Goal: Navigation & Orientation: Understand site structure

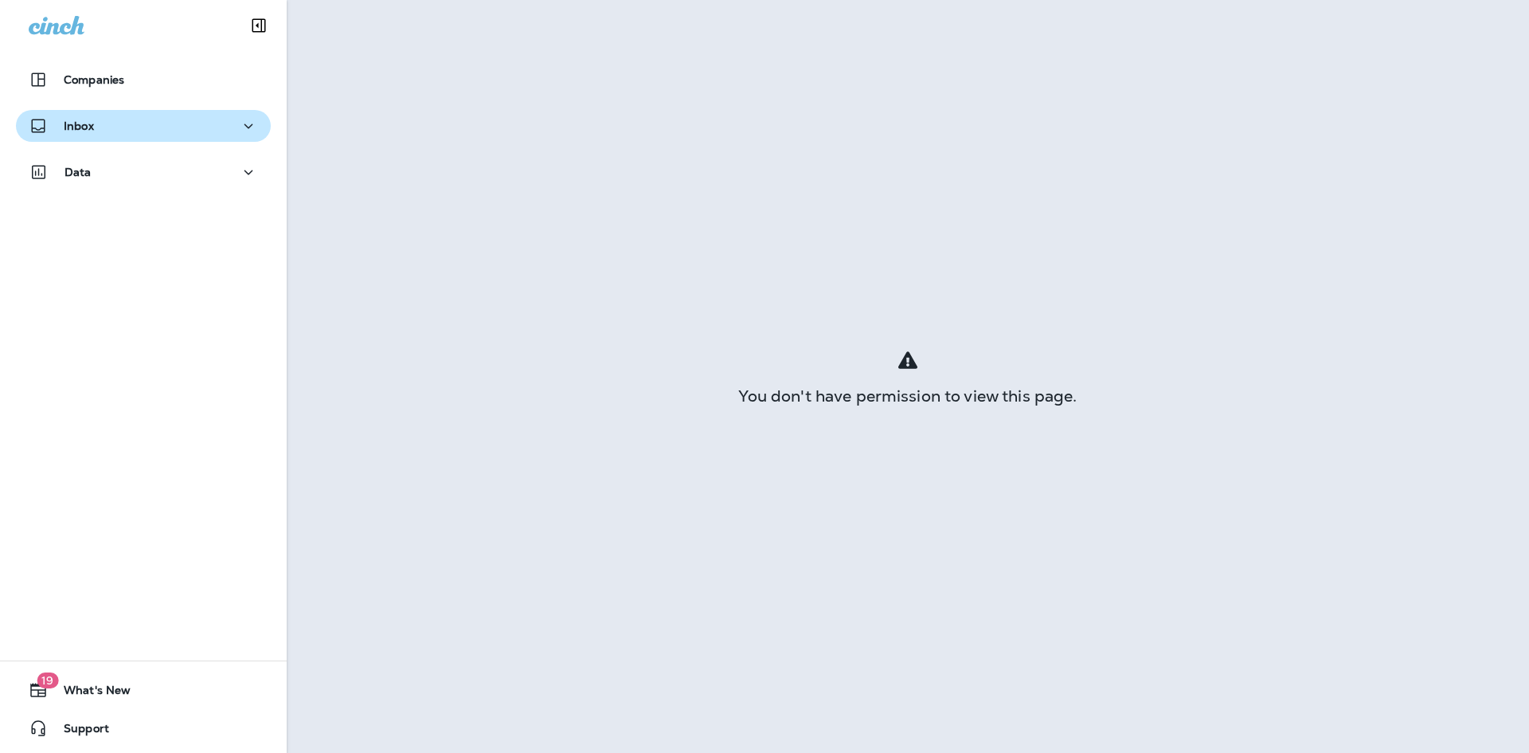
click at [239, 141] on button "Inbox" at bounding box center [143, 126] width 255 height 32
click at [178, 124] on div "Inbox" at bounding box center [143, 126] width 229 height 20
click at [176, 86] on div "Companies" at bounding box center [143, 79] width 229 height 19
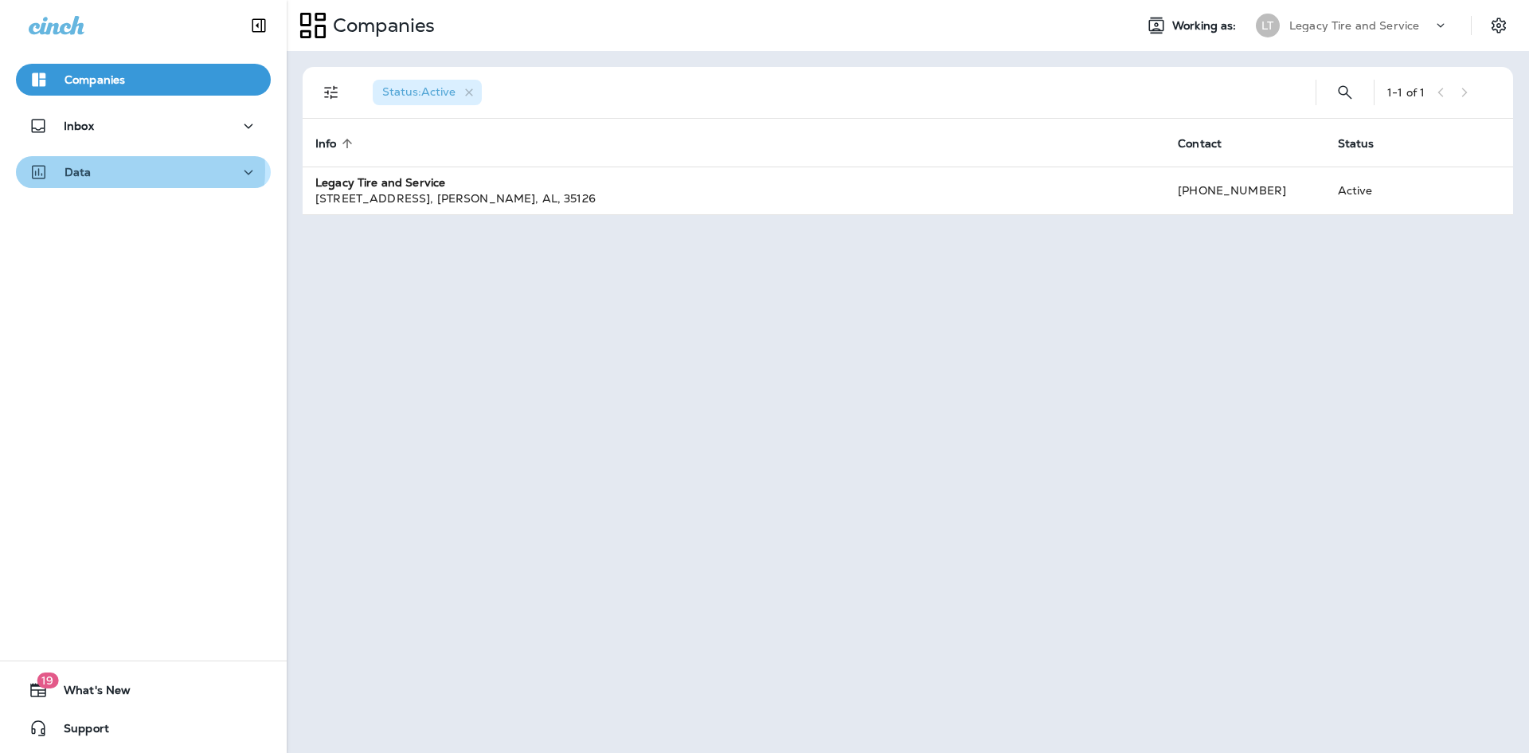
click at [126, 174] on div "Data" at bounding box center [143, 172] width 229 height 20
click at [151, 166] on div "Data" at bounding box center [143, 172] width 229 height 20
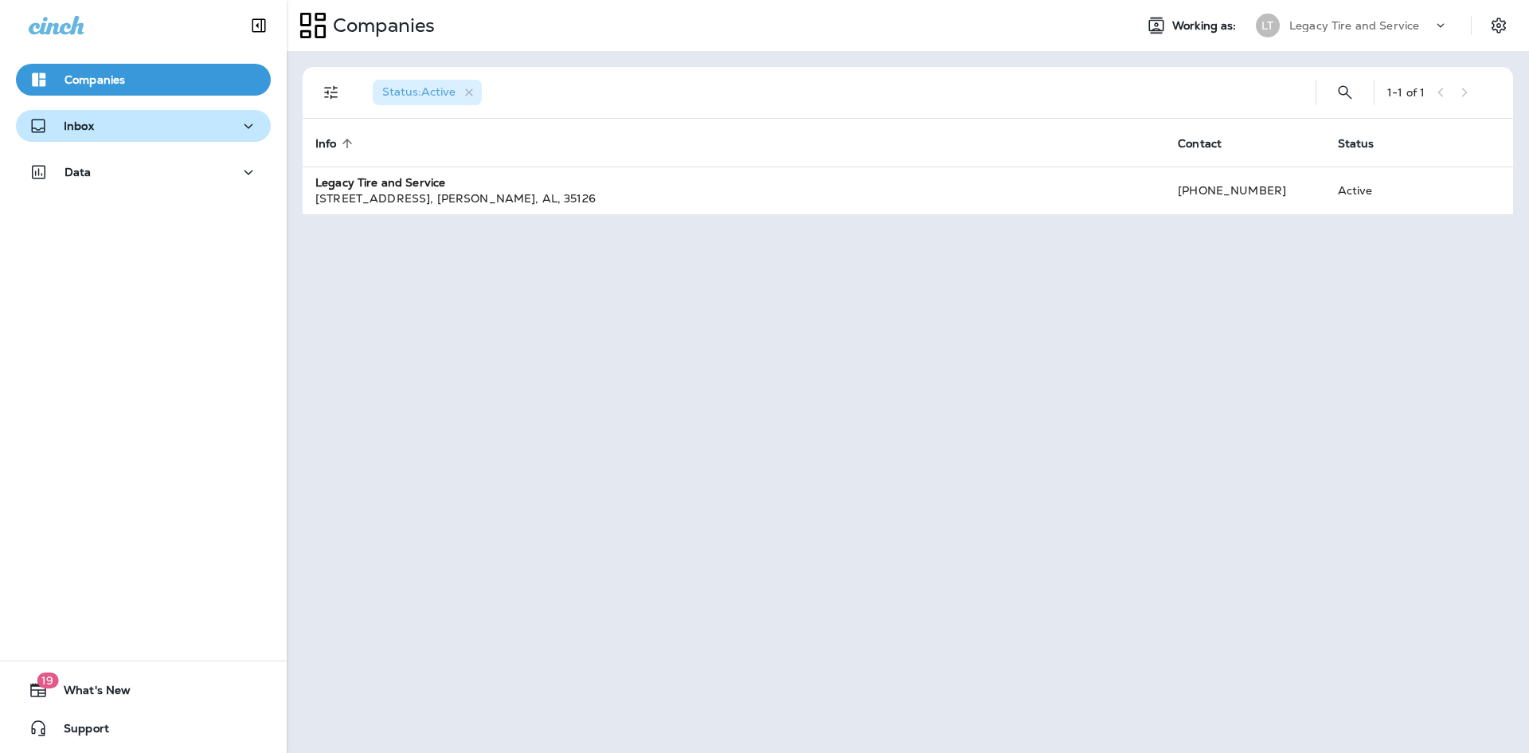
click at [102, 118] on div "Inbox" at bounding box center [143, 126] width 229 height 20
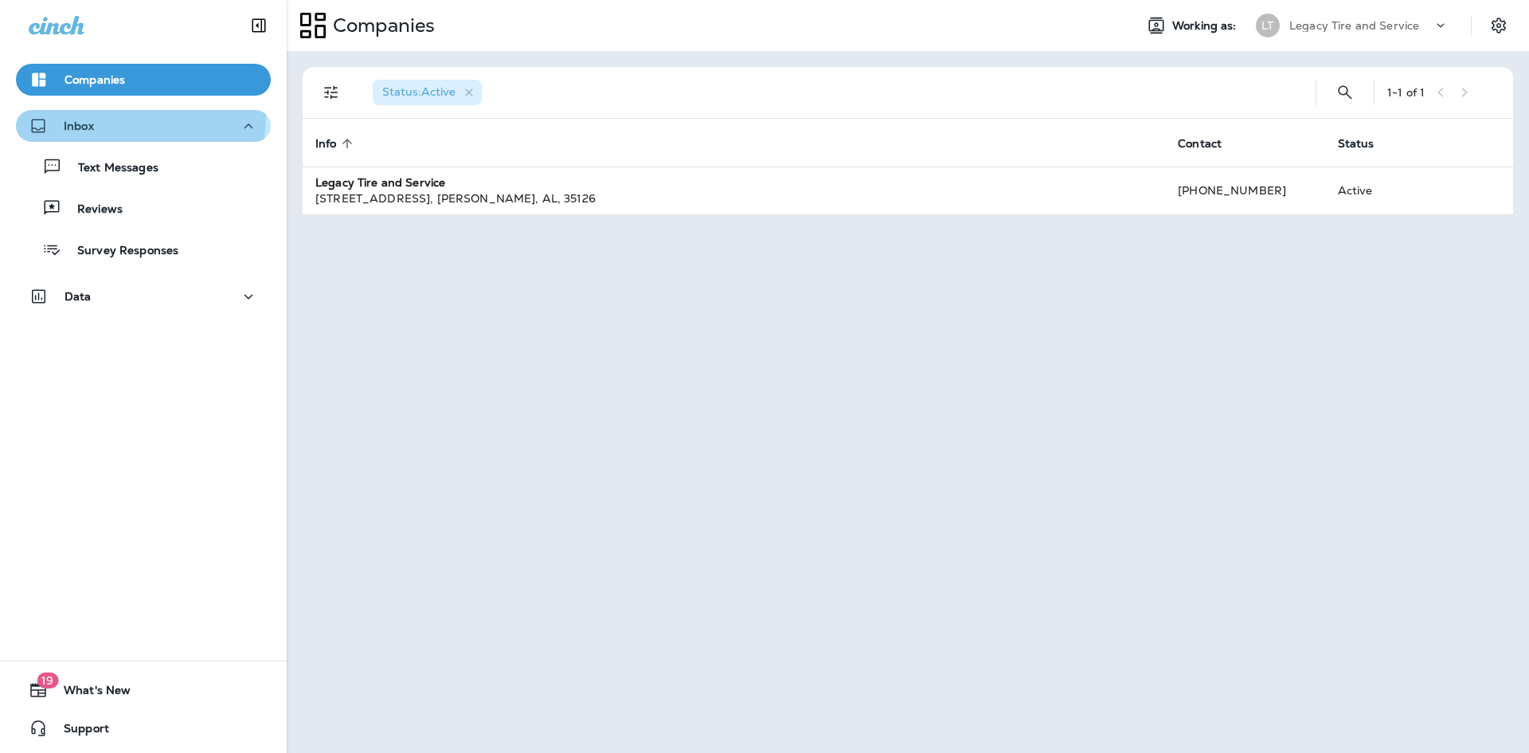
click at [108, 116] on div "Inbox" at bounding box center [143, 126] width 229 height 20
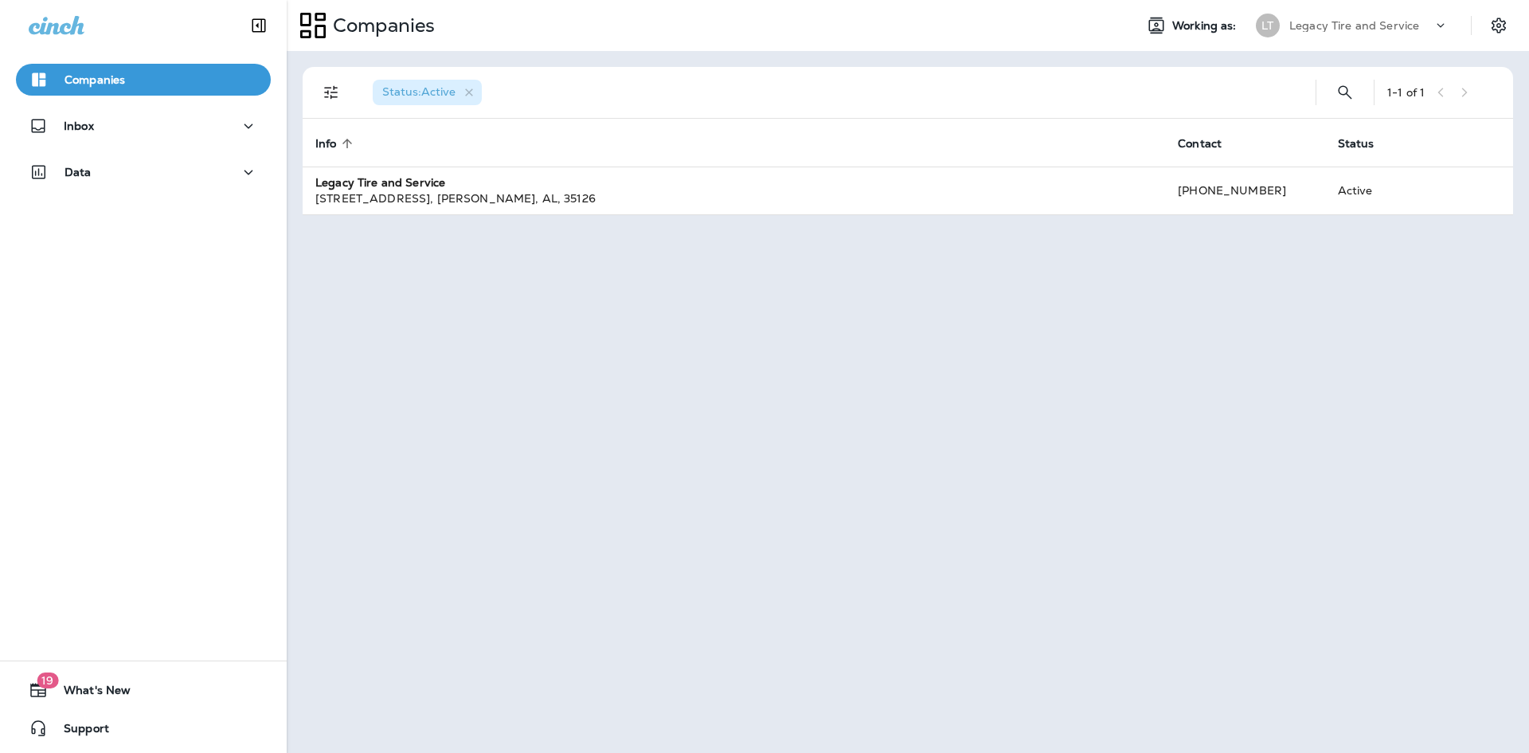
click at [110, 74] on p "Companies" at bounding box center [95, 79] width 61 height 13
click at [147, 163] on div "Data" at bounding box center [143, 172] width 229 height 20
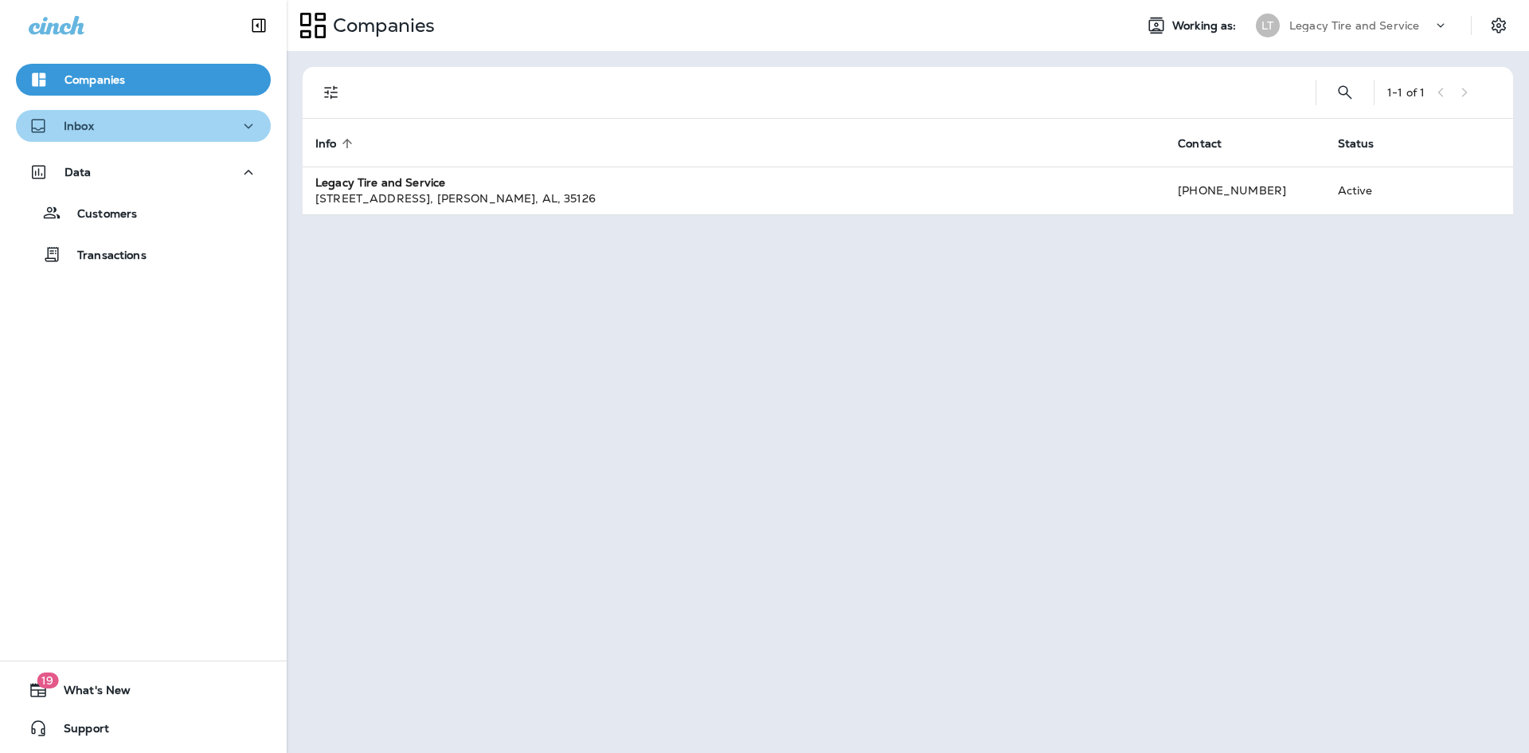
click at [151, 136] on button "Inbox" at bounding box center [143, 126] width 255 height 32
click at [105, 125] on div "Inbox" at bounding box center [143, 126] width 229 height 20
click at [170, 122] on div "Inbox" at bounding box center [143, 126] width 229 height 20
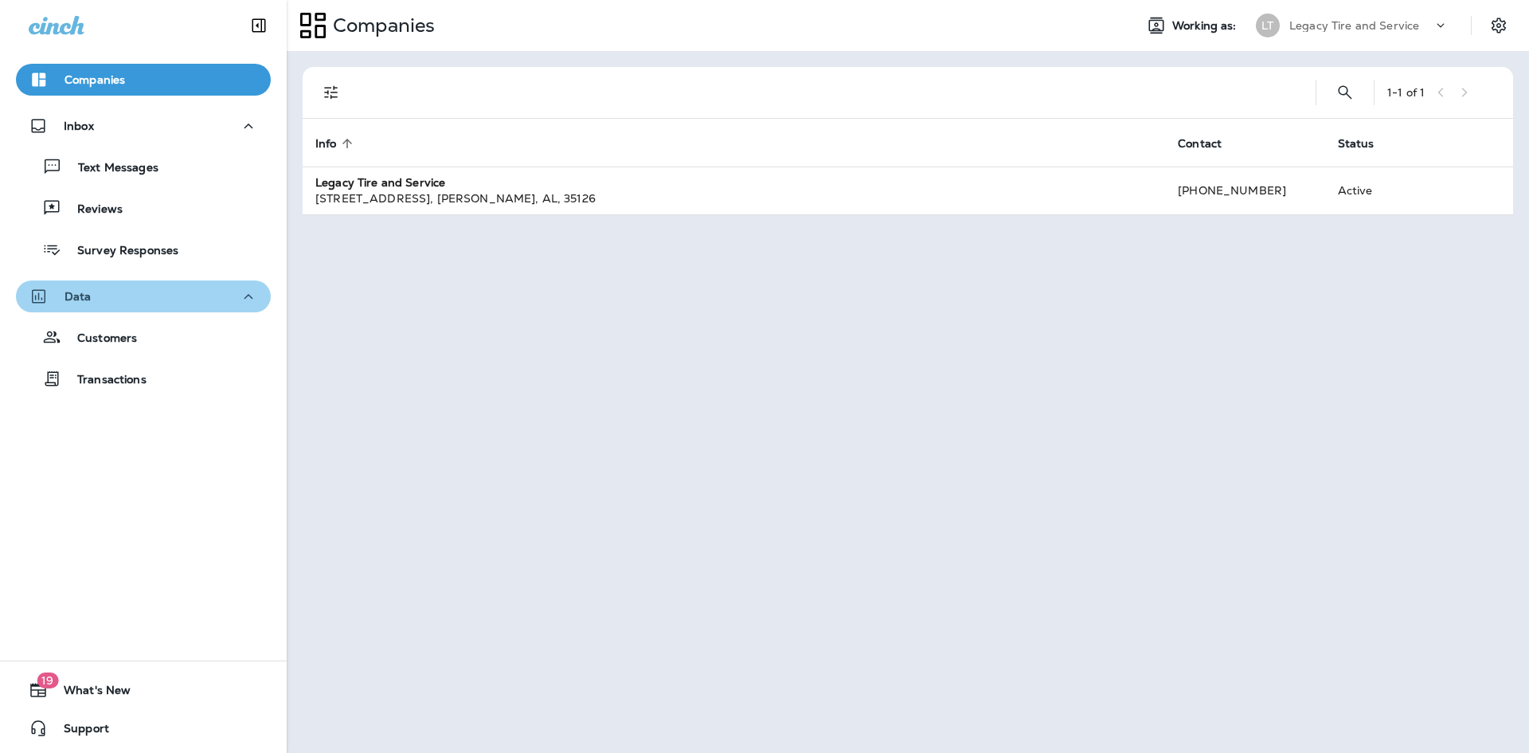
click at [212, 297] on div "Data" at bounding box center [143, 297] width 229 height 20
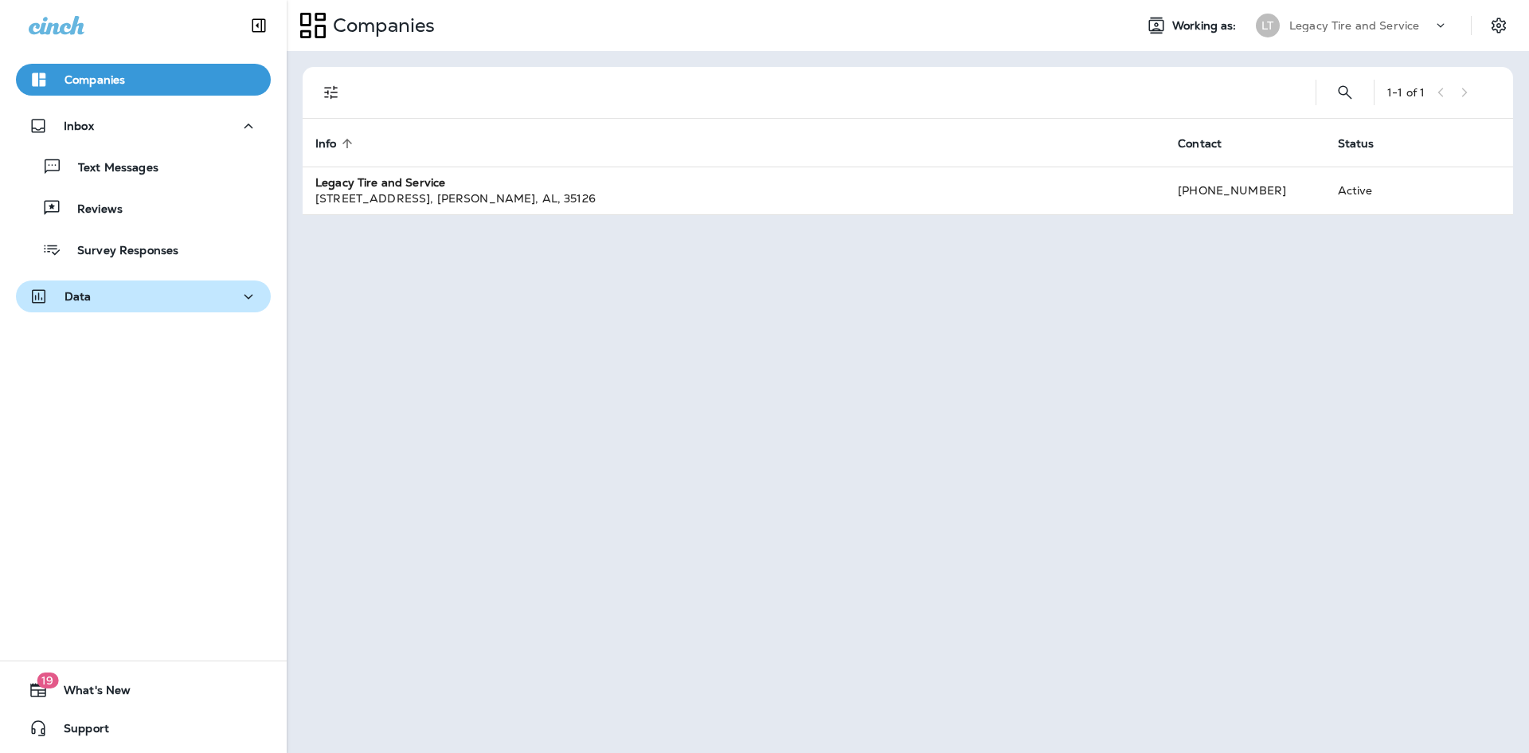
click at [208, 295] on div "Data" at bounding box center [143, 297] width 229 height 20
click at [152, 302] on div "Data" at bounding box center [143, 297] width 229 height 20
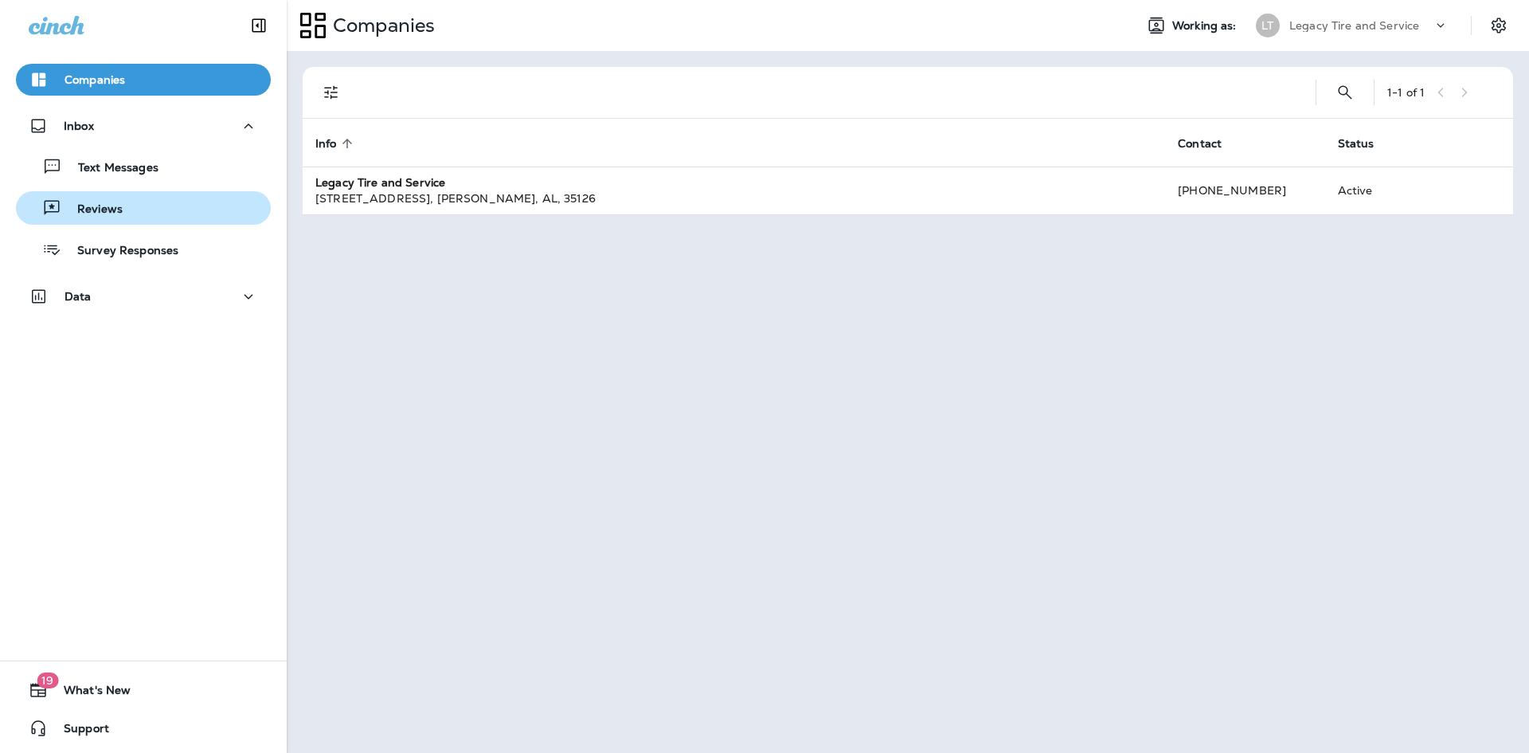
click at [162, 214] on div "Reviews" at bounding box center [143, 208] width 242 height 24
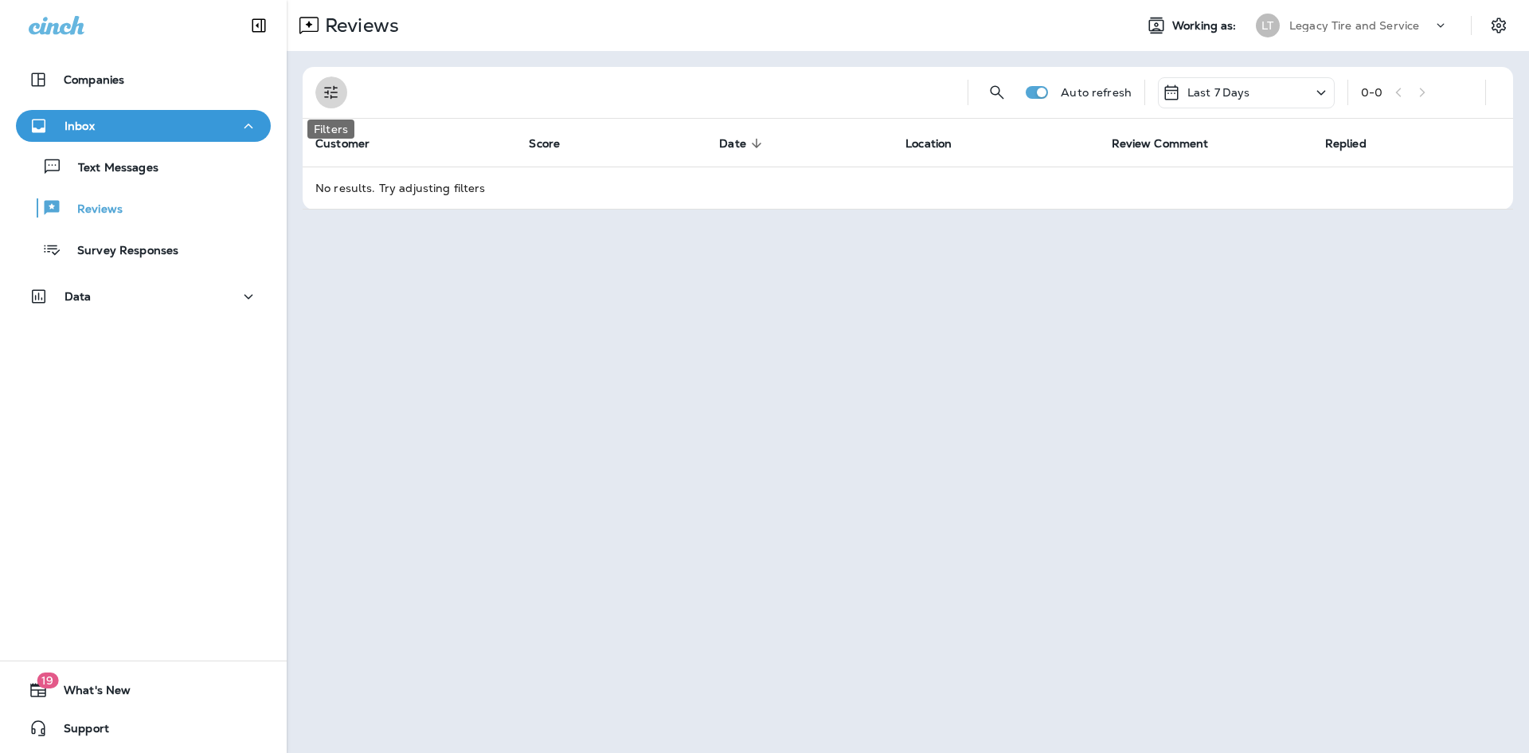
click at [326, 90] on icon "Filters" at bounding box center [331, 92] width 19 height 19
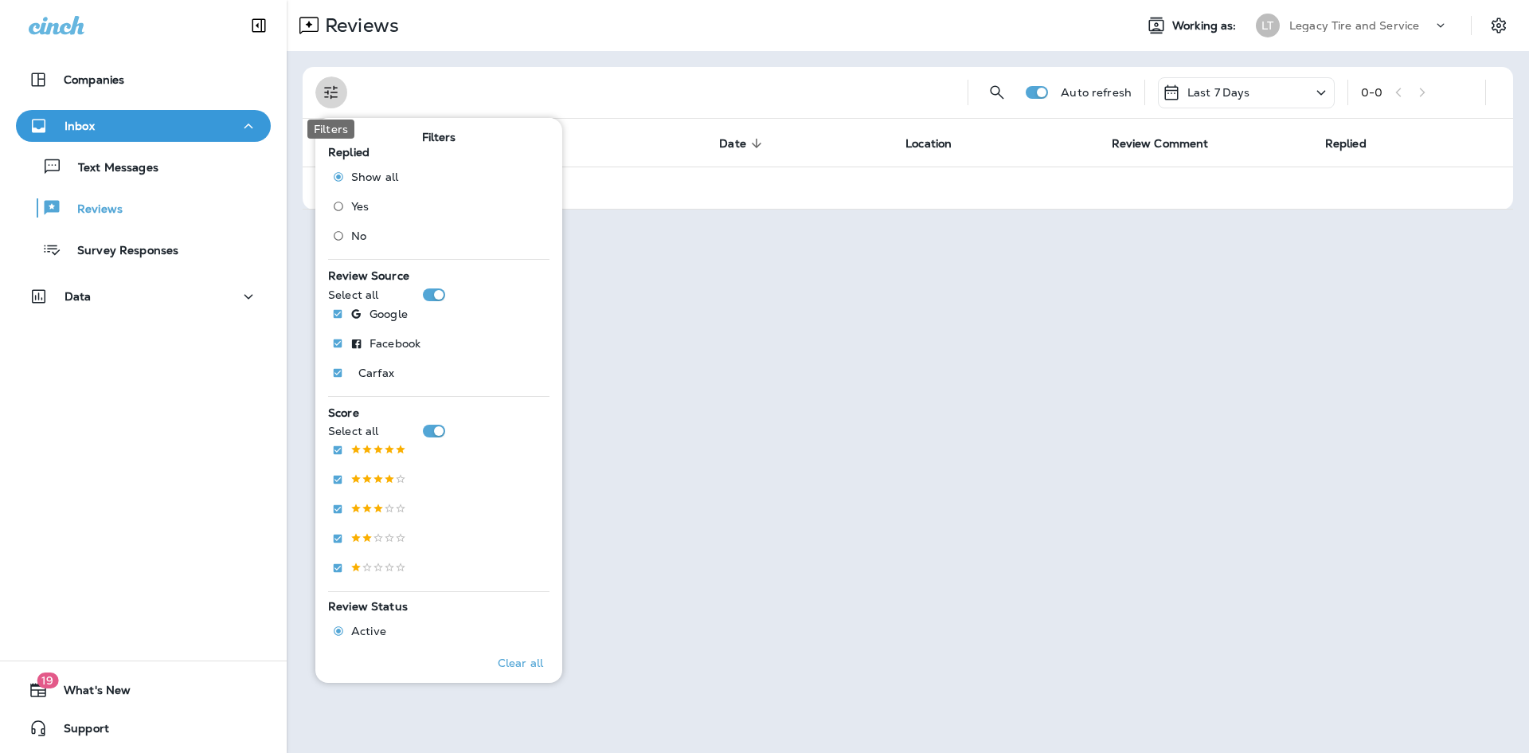
click at [326, 90] on icon "Filters" at bounding box center [331, 92] width 19 height 19
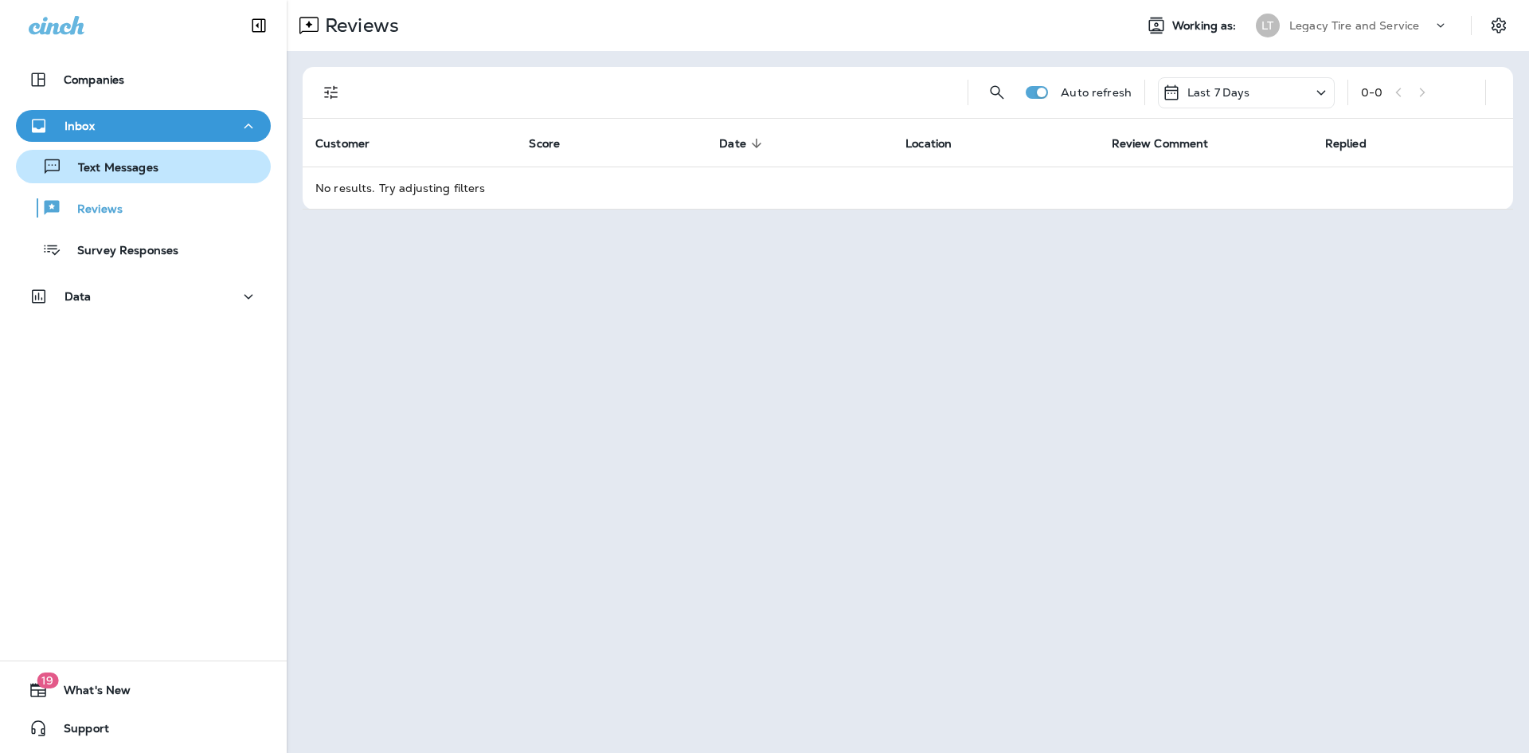
click at [173, 176] on div "Text Messages" at bounding box center [143, 167] width 242 height 24
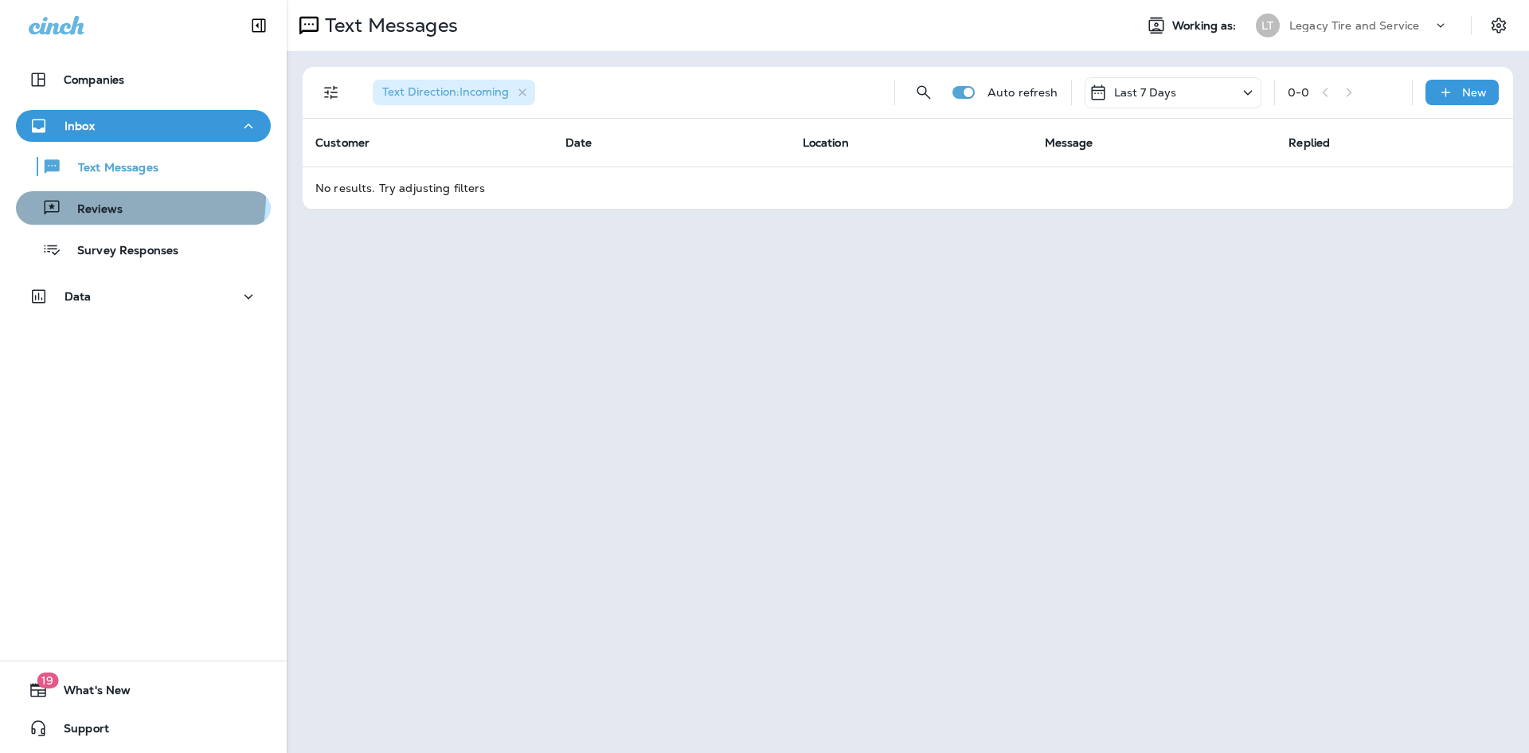
click at [68, 194] on button "Reviews" at bounding box center [143, 207] width 255 height 33
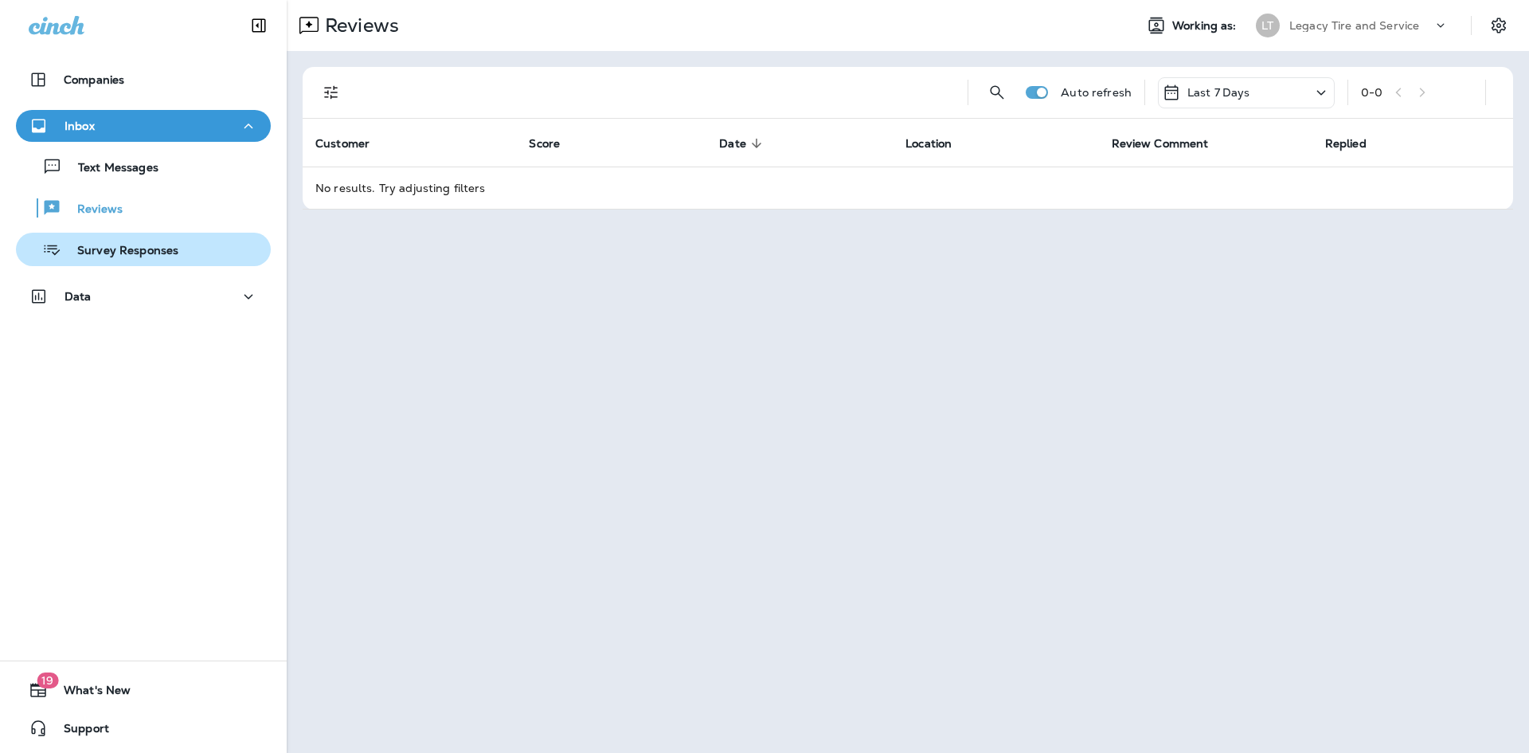
click at [132, 261] on button "Survey Responses" at bounding box center [143, 249] width 255 height 33
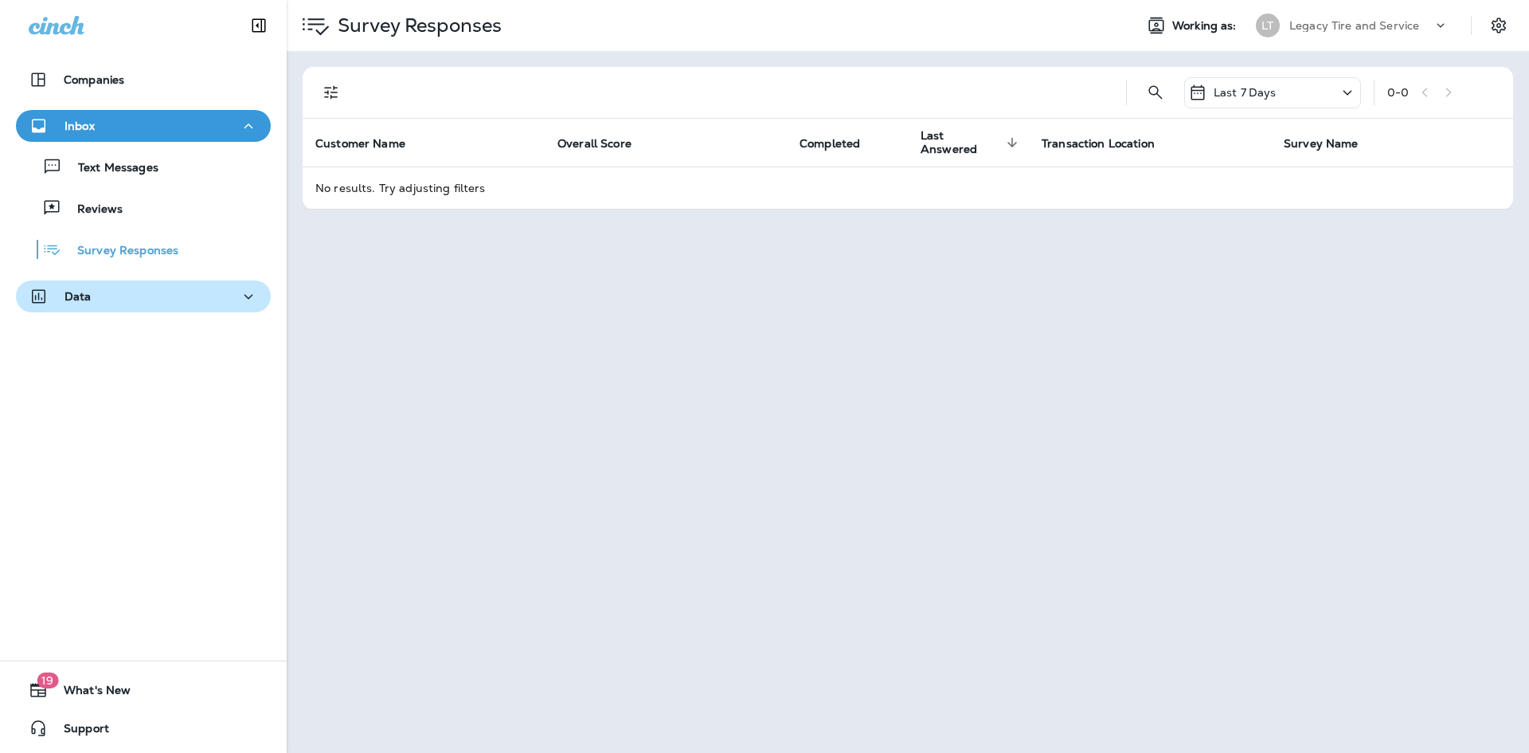
click at [126, 294] on div "Data" at bounding box center [143, 297] width 229 height 20
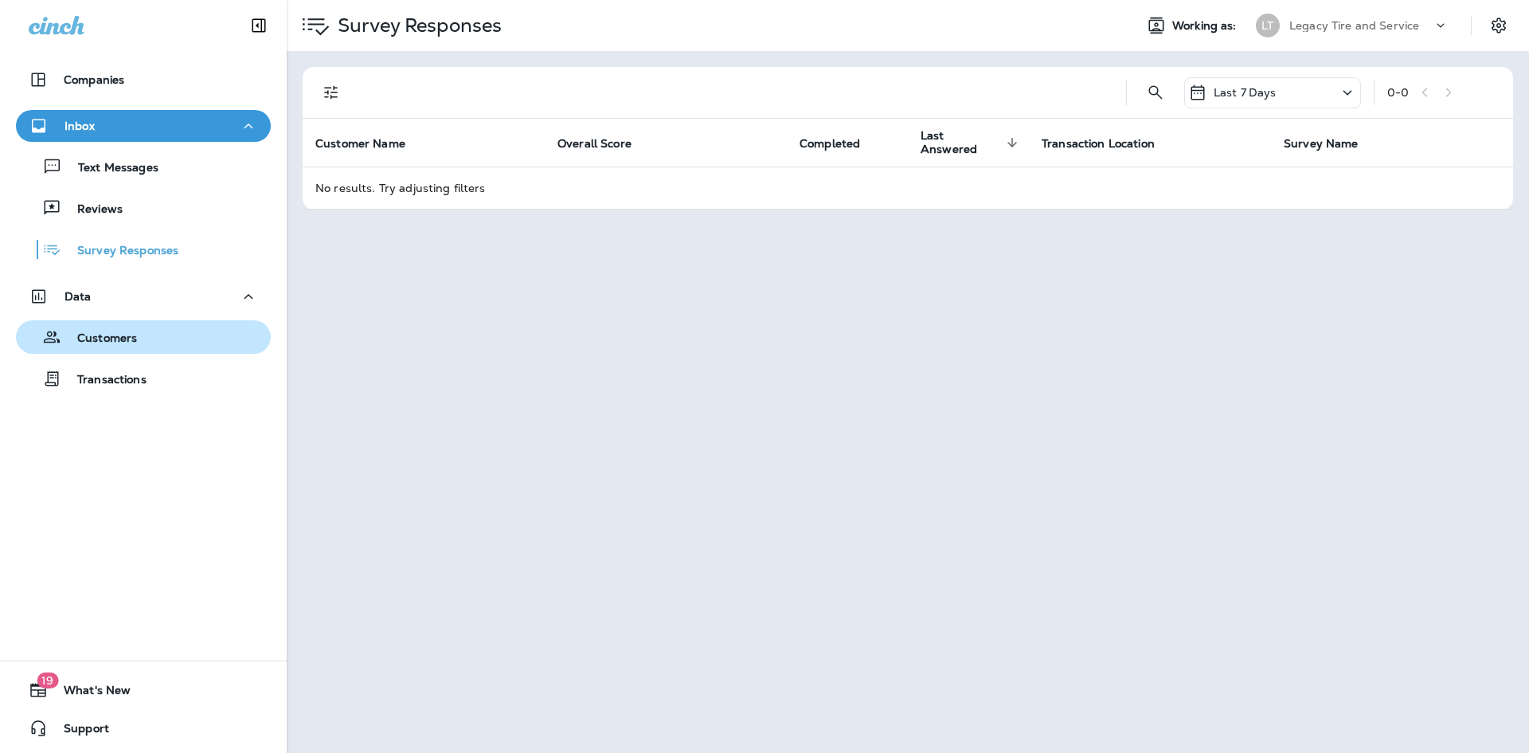
click at [123, 347] on div "Customers" at bounding box center [79, 337] width 115 height 24
